Goal: Transaction & Acquisition: Purchase product/service

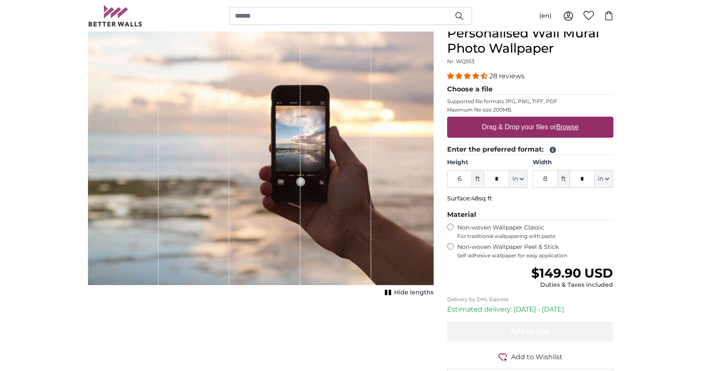
scroll to position [84, 0]
click at [570, 125] on u "Browse" at bounding box center [567, 126] width 22 height 7
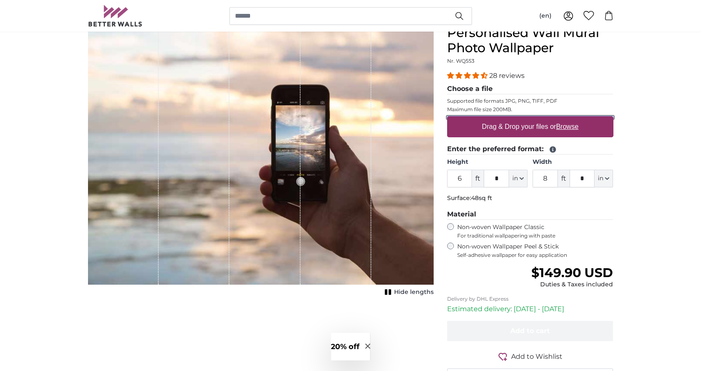
click at [570, 119] on input "Drag & Drop your files or Browse" at bounding box center [530, 117] width 166 height 3
type input "**********"
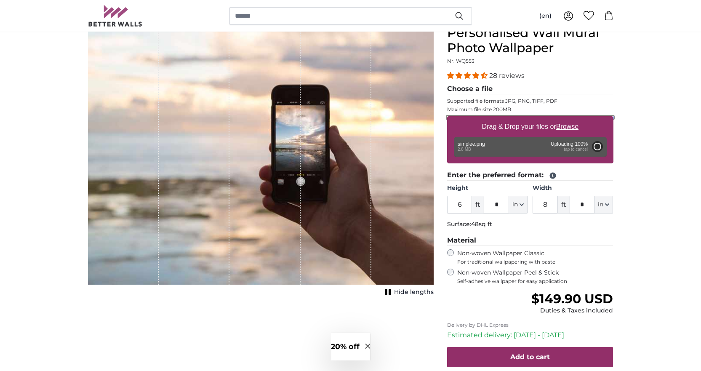
type input "2"
type input "*"
type input "4"
type input "***"
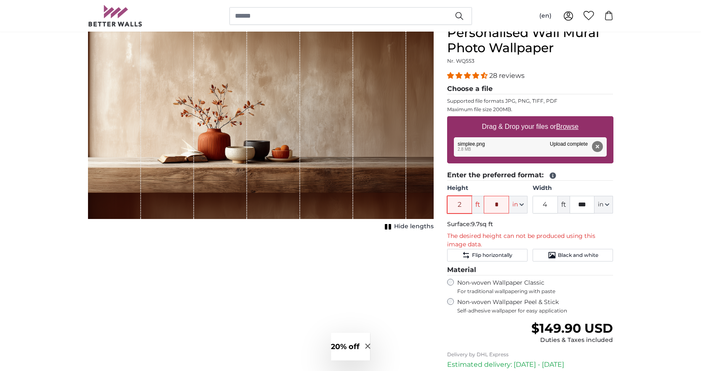
click at [464, 205] on input "2" at bounding box center [459, 205] width 25 height 18
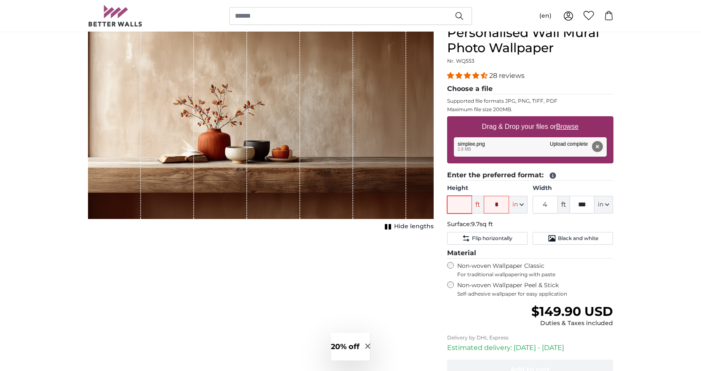
type input "7"
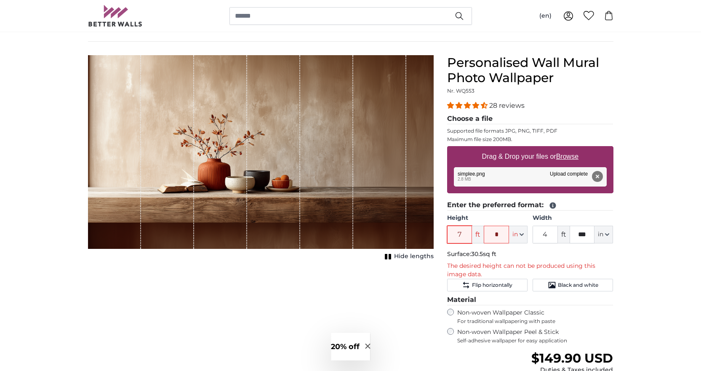
scroll to position [0, 0]
